Goal: Information Seeking & Learning: Learn about a topic

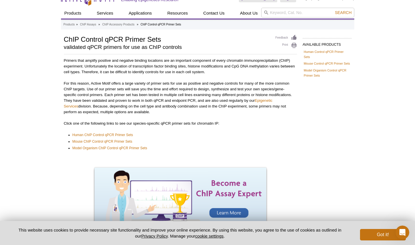
scroll to position [11, 0]
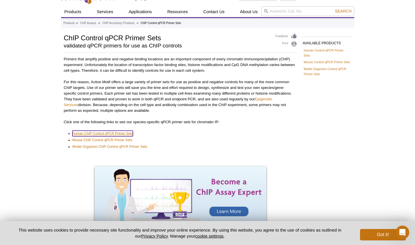
click at [120, 133] on link "Human ChIP Control qPCR Primer Sets" at bounding box center [102, 134] width 61 height 6
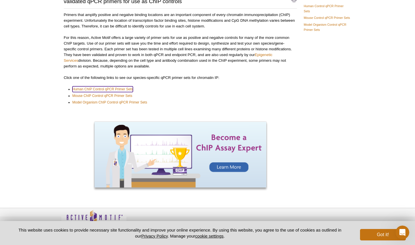
scroll to position [68, 0]
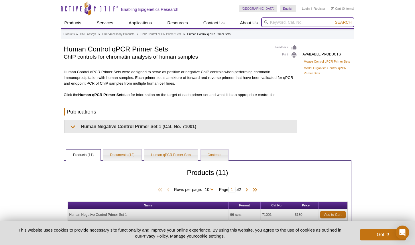
click at [308, 23] on input "search" at bounding box center [307, 22] width 93 height 10
type input "cebpb"
click at [333, 20] on button "Search" at bounding box center [343, 22] width 20 height 5
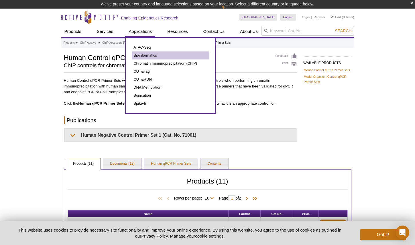
scroll to position [9, 0]
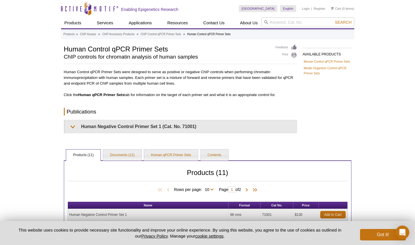
click at [296, 95] on p "Click the Human qPCR Primer Sets tab for information on the target of each prim…" at bounding box center [180, 95] width 233 height 6
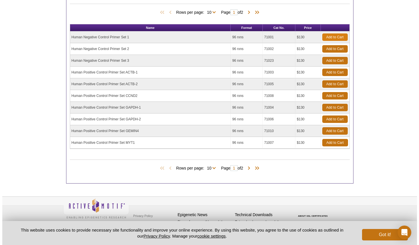
scroll to position [179, 0]
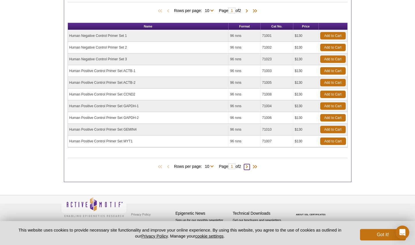
click at [247, 169] on span at bounding box center [247, 167] width 6 height 6
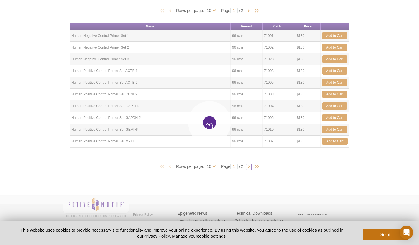
type input "2"
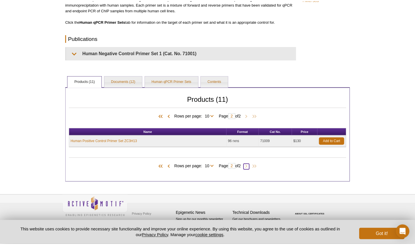
scroll to position [74, 0]
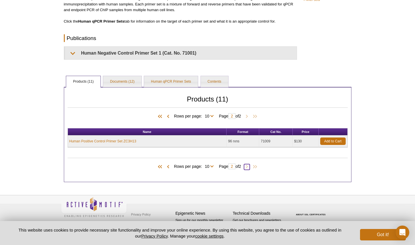
click at [248, 166] on span at bounding box center [247, 167] width 6 height 6
click at [167, 116] on span at bounding box center [168, 117] width 6 height 6
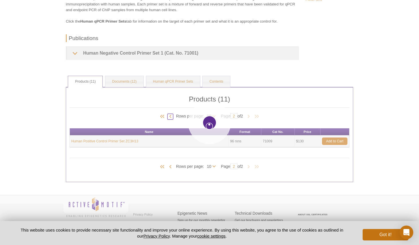
type input "1"
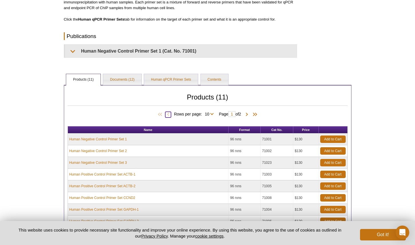
scroll to position [0, 0]
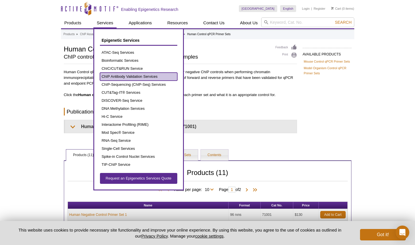
click at [136, 76] on link "ChIP Antibody Validation Services" at bounding box center [138, 77] width 77 height 8
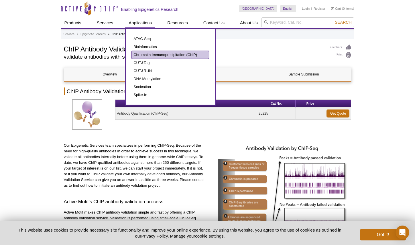
click at [144, 55] on link "Chromatin Immunoprecipitation (ChIP)" at bounding box center [170, 55] width 77 height 8
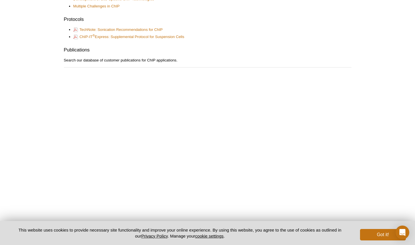
scroll to position [385, 0]
